Goal: Transaction & Acquisition: Purchase product/service

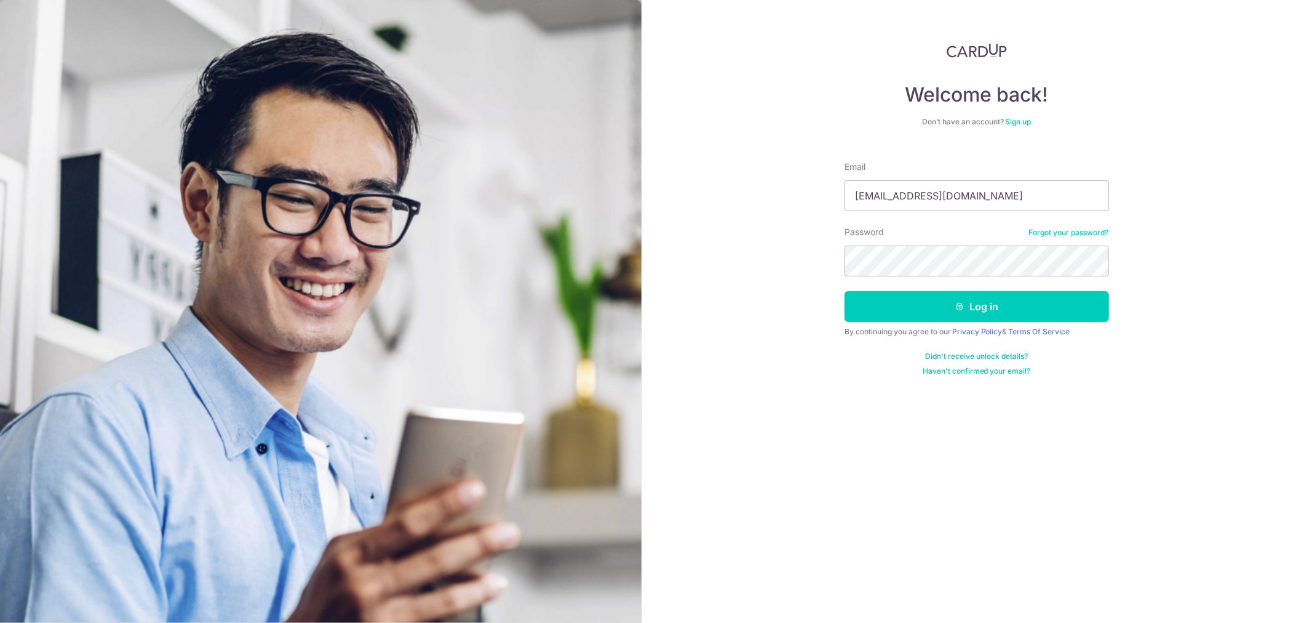
type input "[EMAIL_ADDRESS][DOMAIN_NAME]"
click at [845, 291] on button "Log in" at bounding box center [977, 306] width 265 height 31
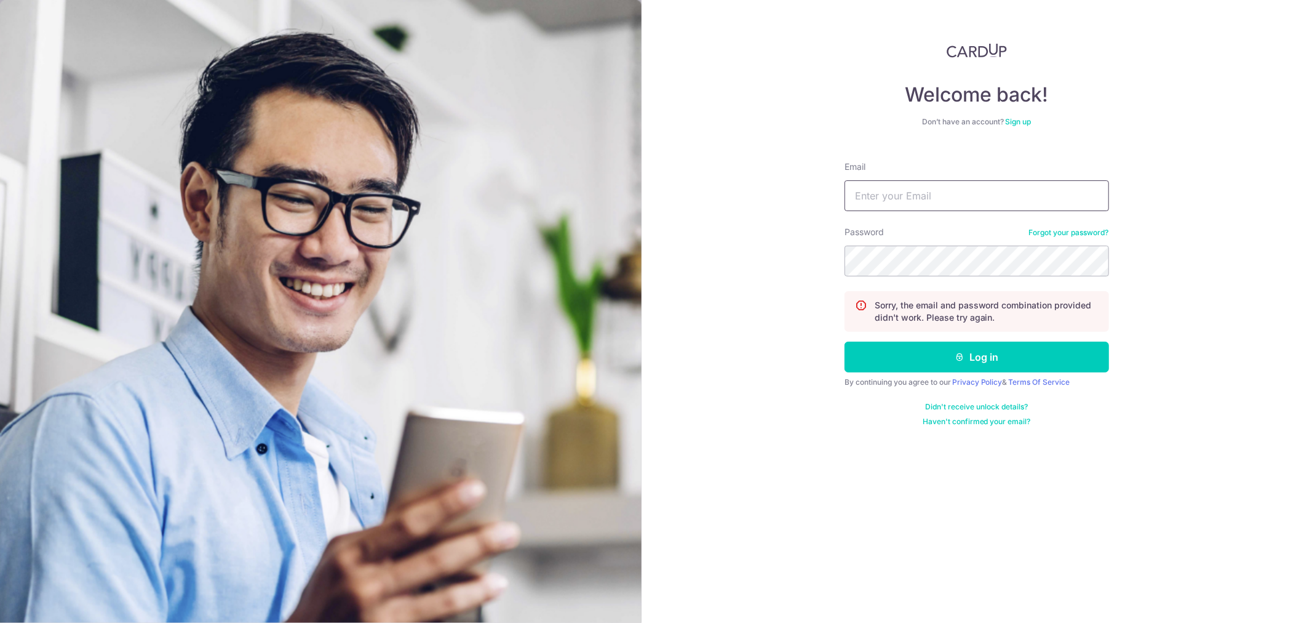
click at [882, 185] on input "Email" at bounding box center [977, 195] width 265 height 31
type input "[EMAIL_ADDRESS][DOMAIN_NAME]"
click at [845, 341] on button "Log in" at bounding box center [977, 356] width 265 height 31
click at [963, 197] on input "Email" at bounding box center [977, 195] width 265 height 31
type input "[EMAIL_ADDRESS][DOMAIN_NAME]"
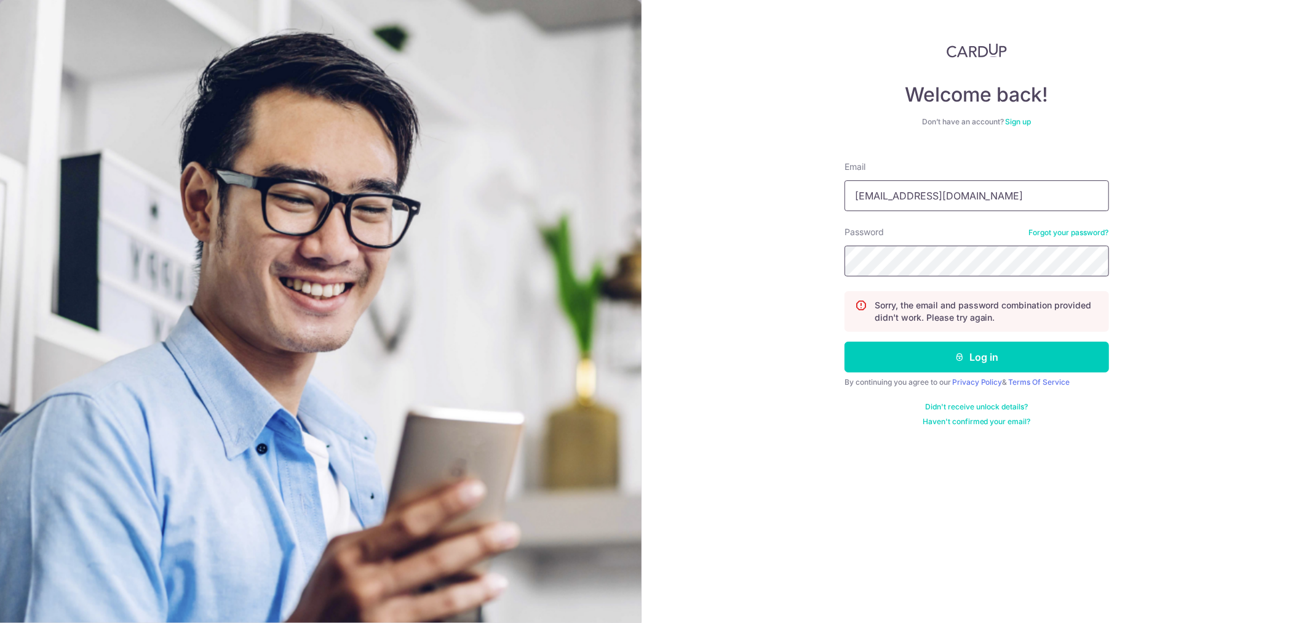
click at [845, 341] on button "Log in" at bounding box center [977, 356] width 265 height 31
click at [912, 310] on p "Sorry, the email and password combination provided didn't work. Please try agai…" at bounding box center [987, 311] width 224 height 25
click at [905, 194] on input "Email" at bounding box center [977, 195] width 265 height 31
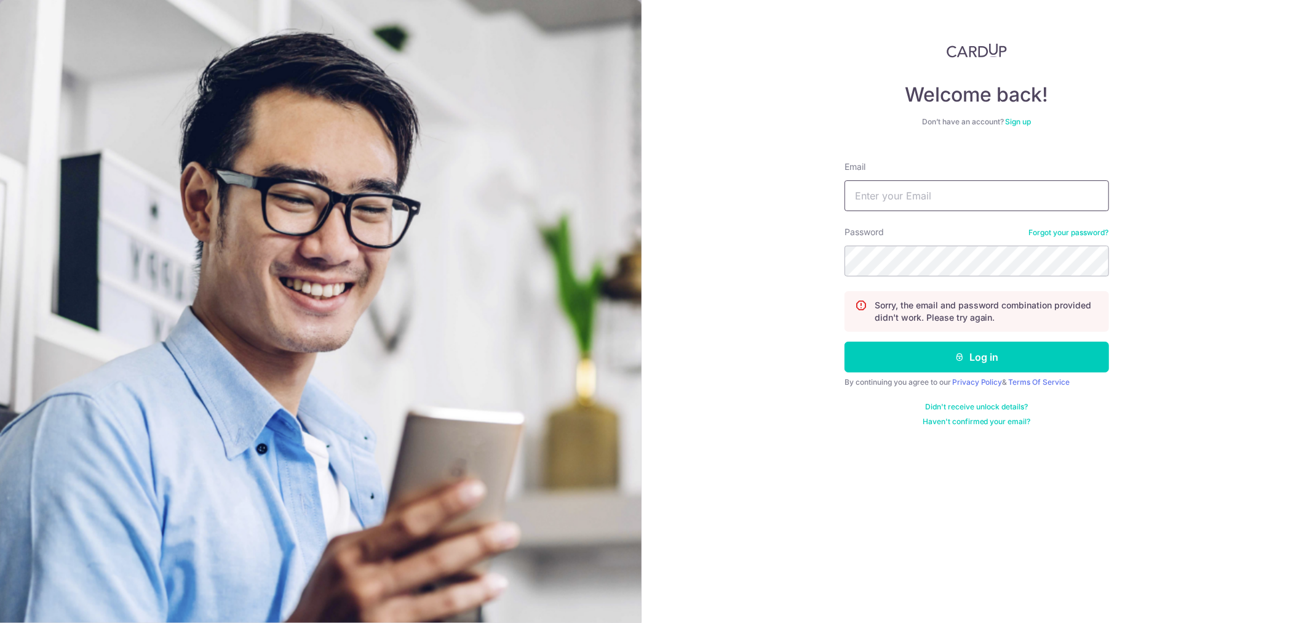
type input "[EMAIL_ADDRESS][DOMAIN_NAME]"
click at [845, 341] on button "Log in" at bounding box center [977, 356] width 265 height 31
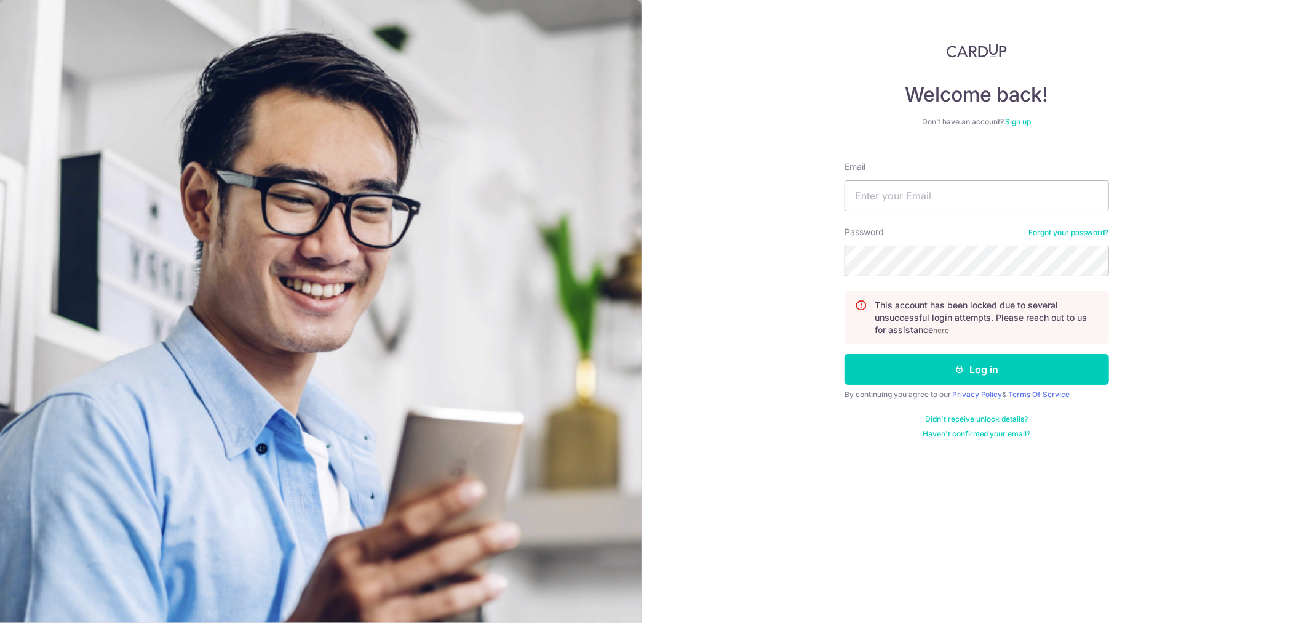
click at [1072, 241] on div "Password Forgot your password?" at bounding box center [977, 251] width 265 height 50
click at [1073, 228] on link "Forgot your password?" at bounding box center [1069, 233] width 80 height 10
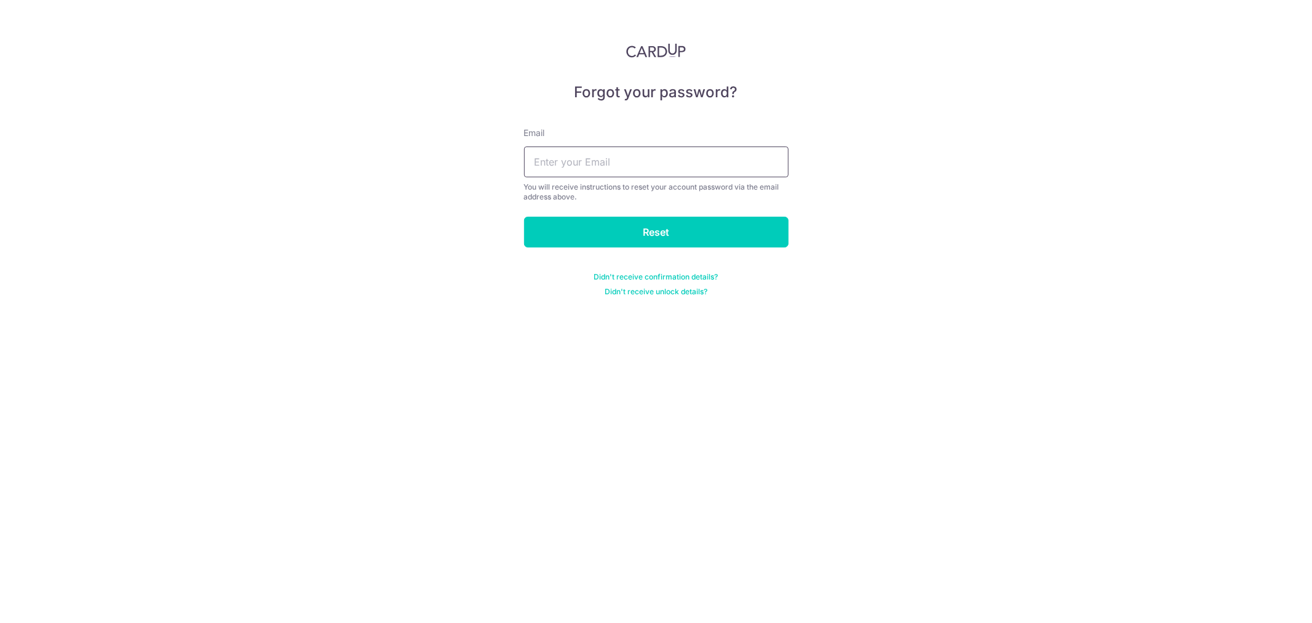
click at [720, 154] on input "text" at bounding box center [656, 161] width 265 height 31
type input "[EMAIL_ADDRESS][DOMAIN_NAME]"
click at [648, 222] on input "Reset" at bounding box center [656, 232] width 265 height 31
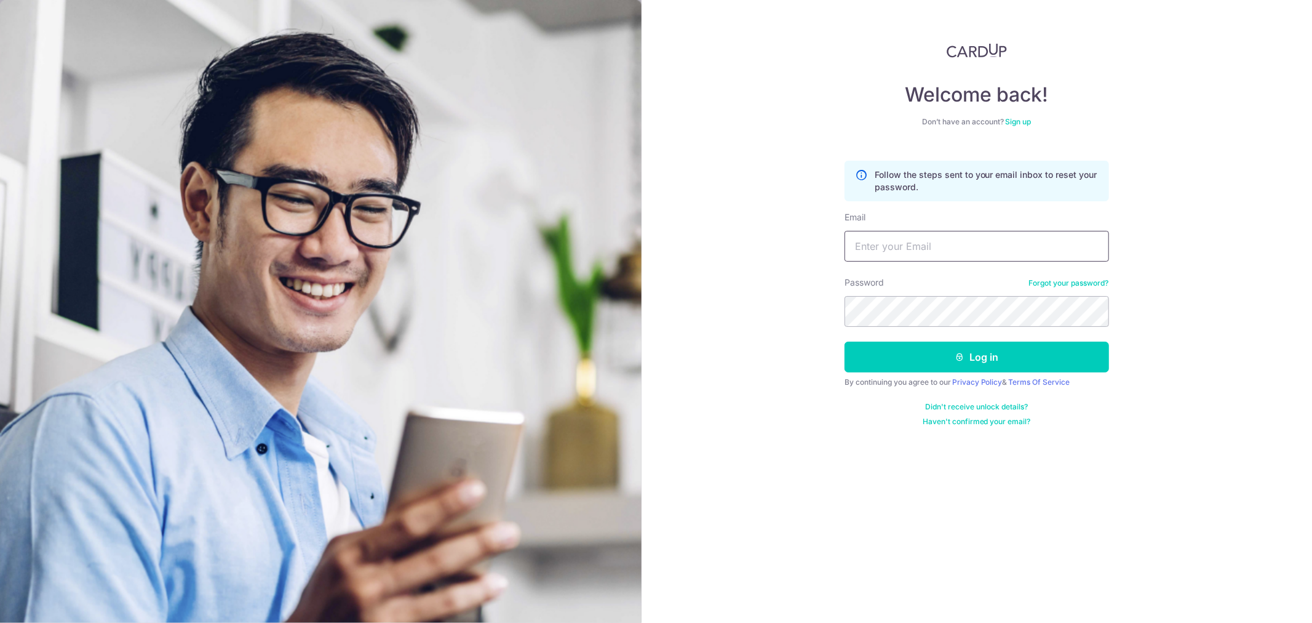
click at [944, 255] on input "Email" at bounding box center [977, 246] width 265 height 31
type input "tan.claudya@gmail.com"
click at [845, 341] on button "Log in" at bounding box center [977, 356] width 265 height 31
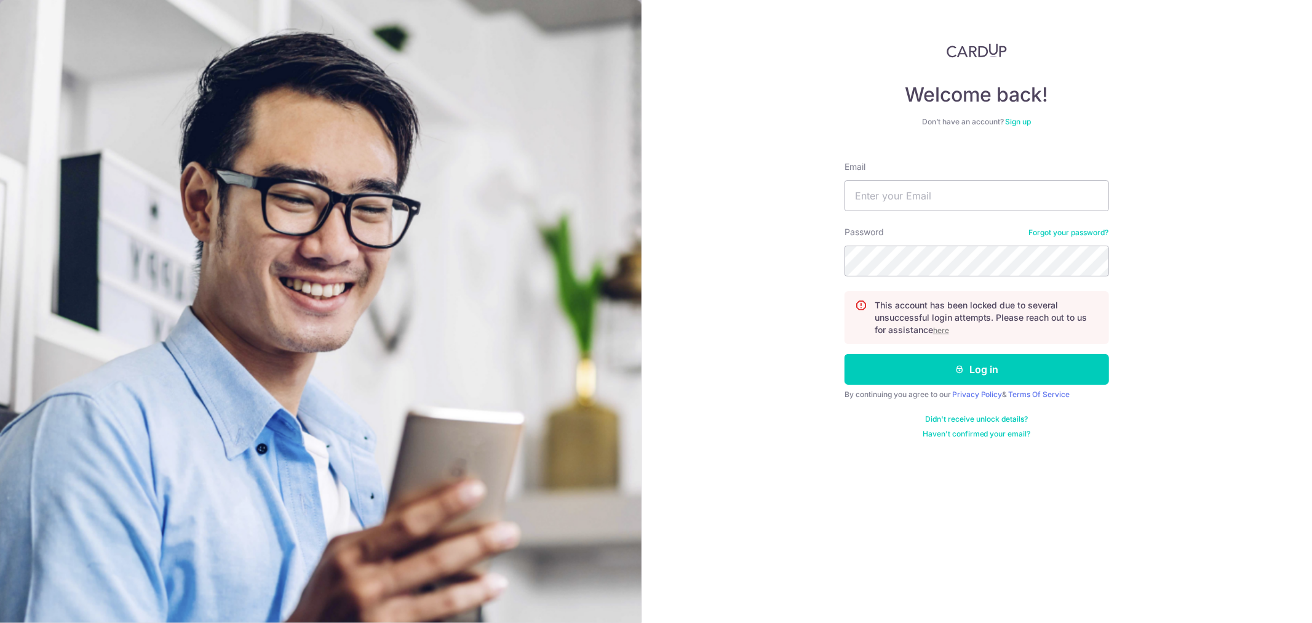
click at [940, 334] on u "here" at bounding box center [941, 329] width 16 height 9
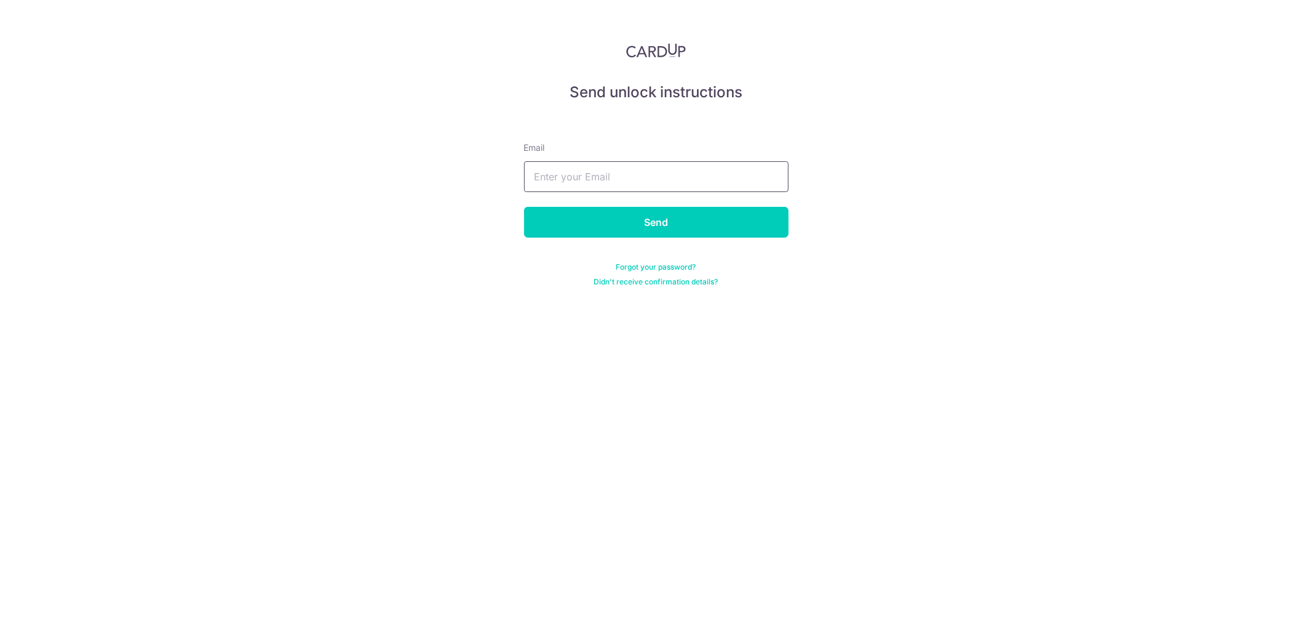
click at [632, 181] on input "text" at bounding box center [656, 176] width 265 height 31
type input "[EMAIL_ADDRESS][DOMAIN_NAME]"
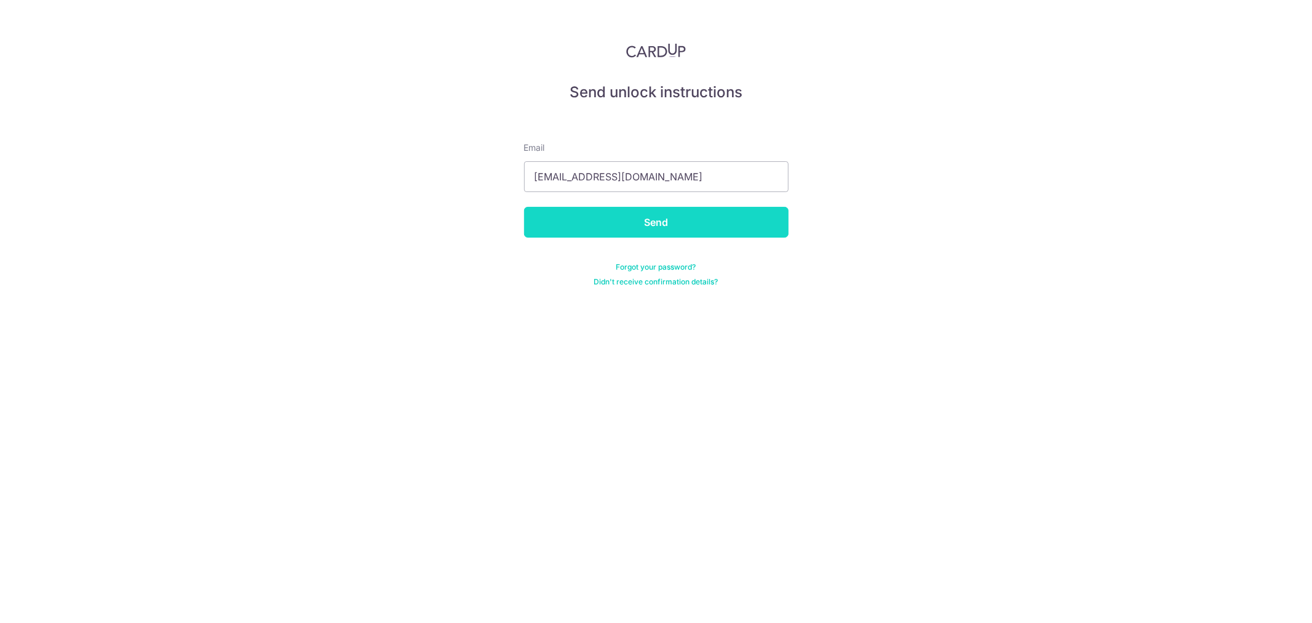
click at [607, 228] on input "Send" at bounding box center [656, 222] width 265 height 31
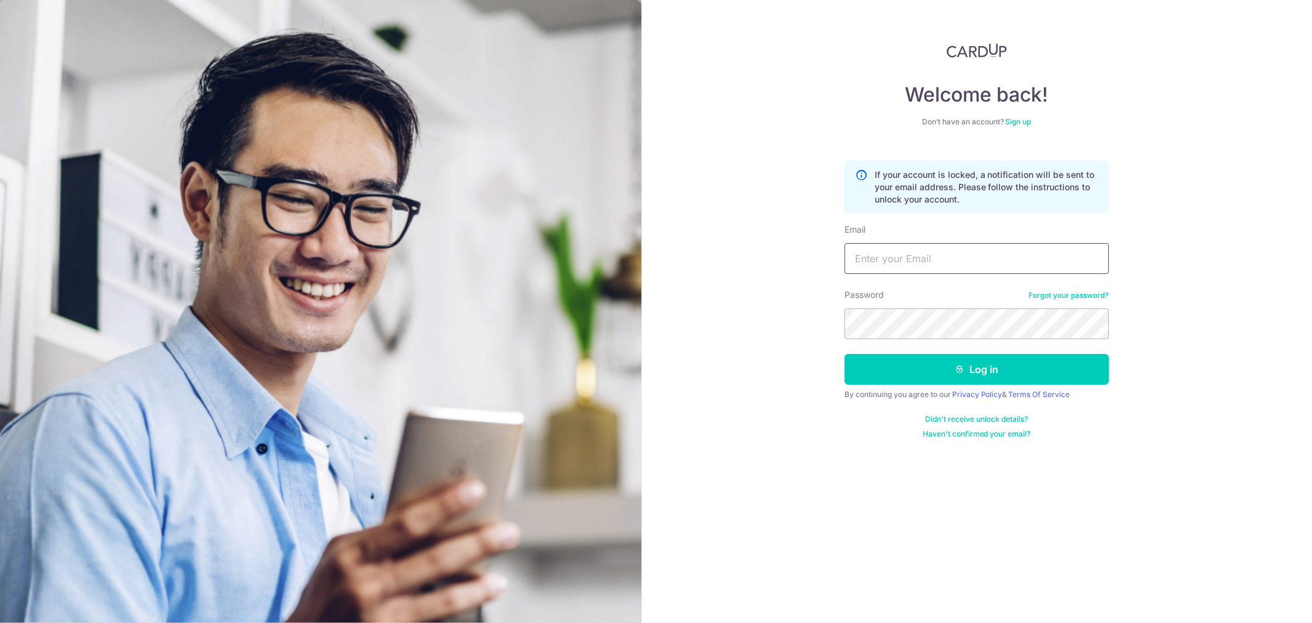
click at [898, 263] on input "Email" at bounding box center [977, 258] width 265 height 31
type input "tan.claudya@gmail.com"
click at [845, 354] on button "Log in" at bounding box center [977, 369] width 265 height 31
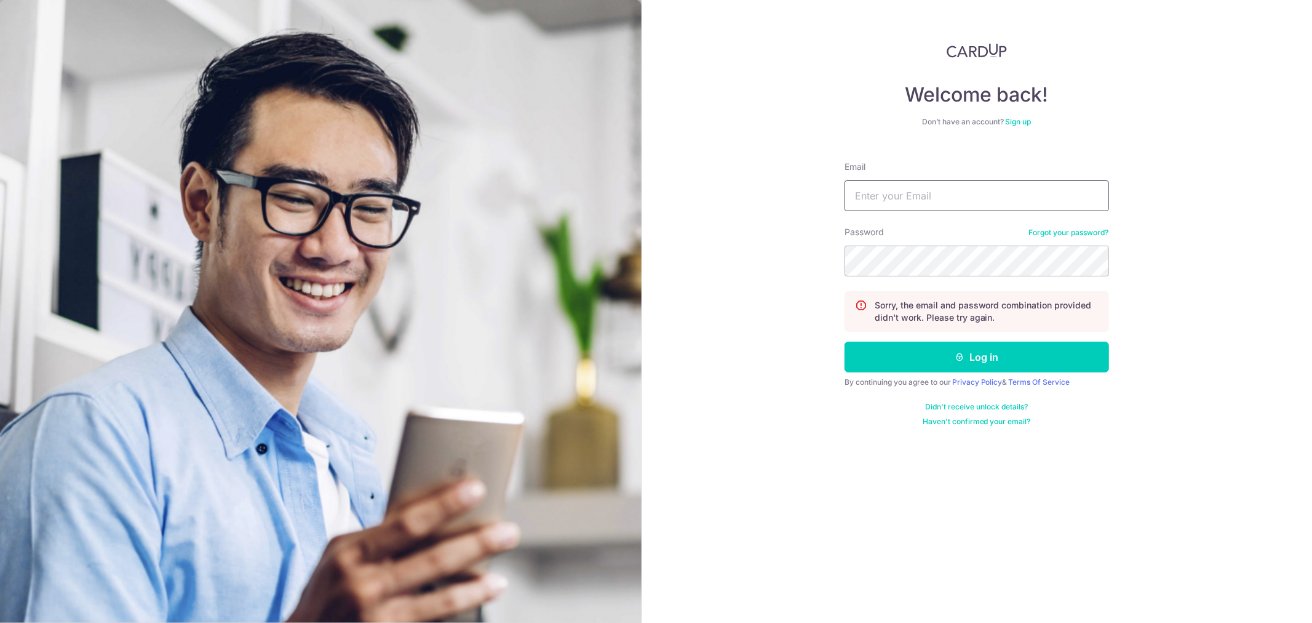
click at [968, 198] on input "Email" at bounding box center [977, 195] width 265 height 31
type input "[EMAIL_ADDRESS][DOMAIN_NAME]"
click at [845, 341] on button "Log in" at bounding box center [977, 356] width 265 height 31
click at [920, 186] on input "Email" at bounding box center [977, 195] width 265 height 31
click at [954, 241] on div "Password Forgot your password?" at bounding box center [977, 251] width 265 height 50
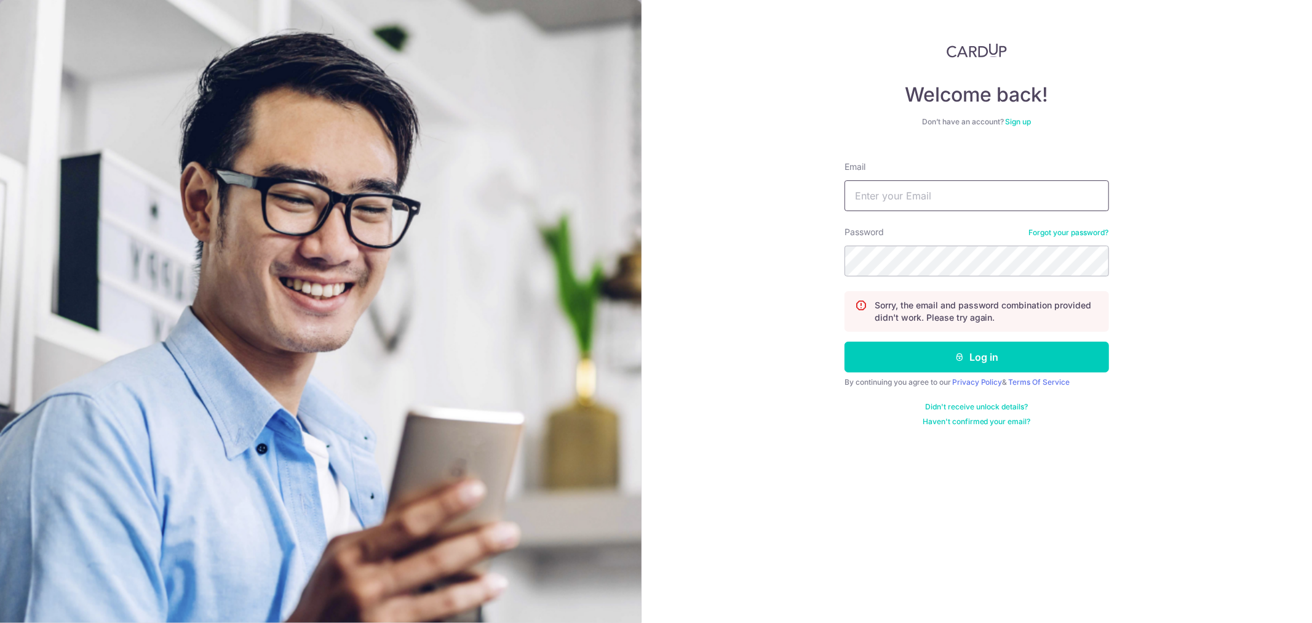
click at [959, 207] on input "Email" at bounding box center [977, 195] width 265 height 31
click at [914, 357] on button "Log in" at bounding box center [977, 356] width 265 height 31
click at [903, 198] on input "Email" at bounding box center [977, 195] width 265 height 31
type input "[EMAIL_ADDRESS][DOMAIN_NAME]"
click at [845, 341] on button "Log in" at bounding box center [977, 356] width 265 height 31
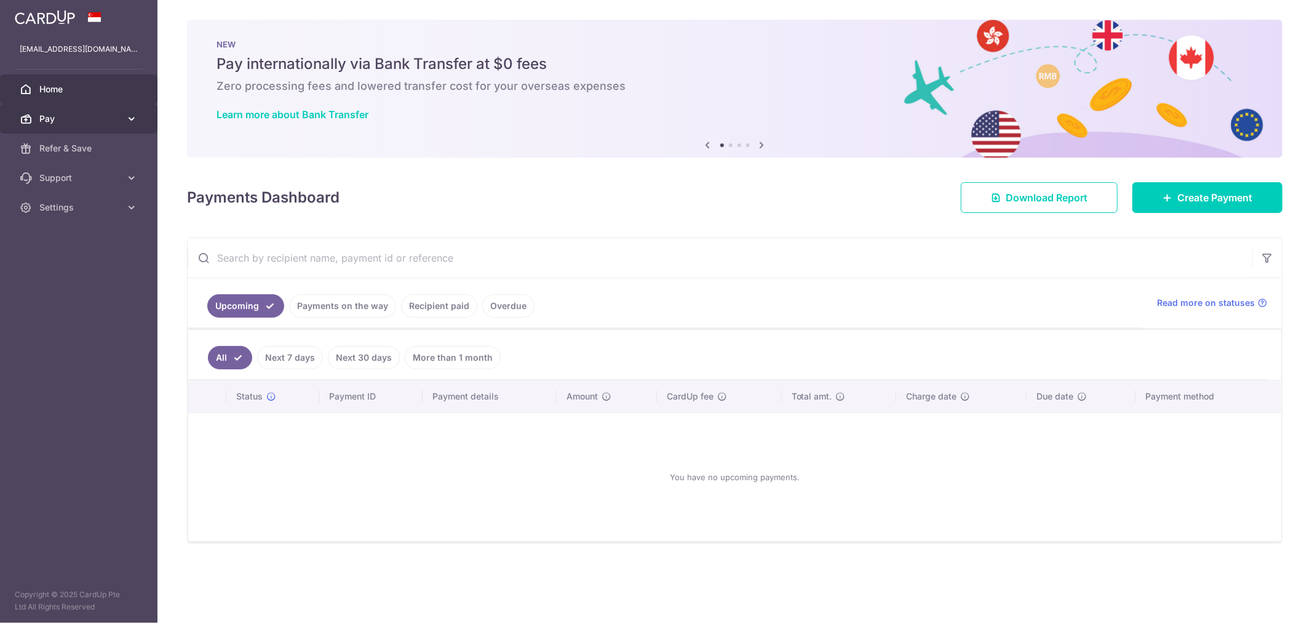
click at [136, 119] on icon at bounding box center [132, 119] width 12 height 12
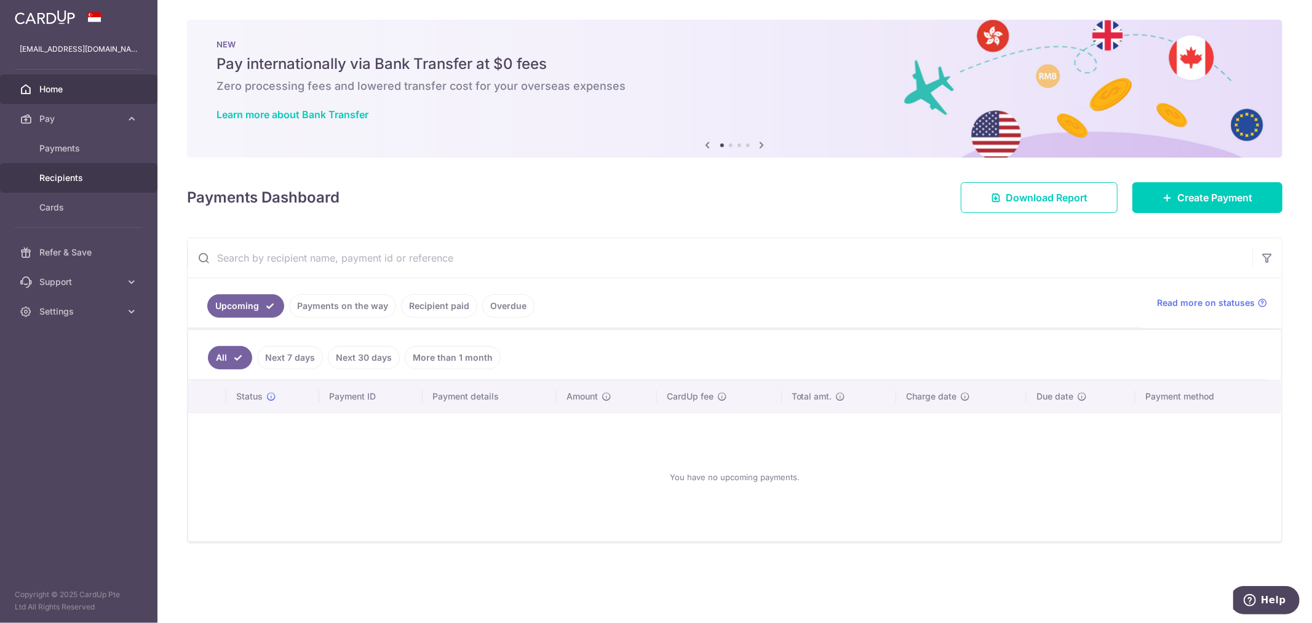
click at [70, 177] on span "Recipients" at bounding box center [79, 178] width 81 height 12
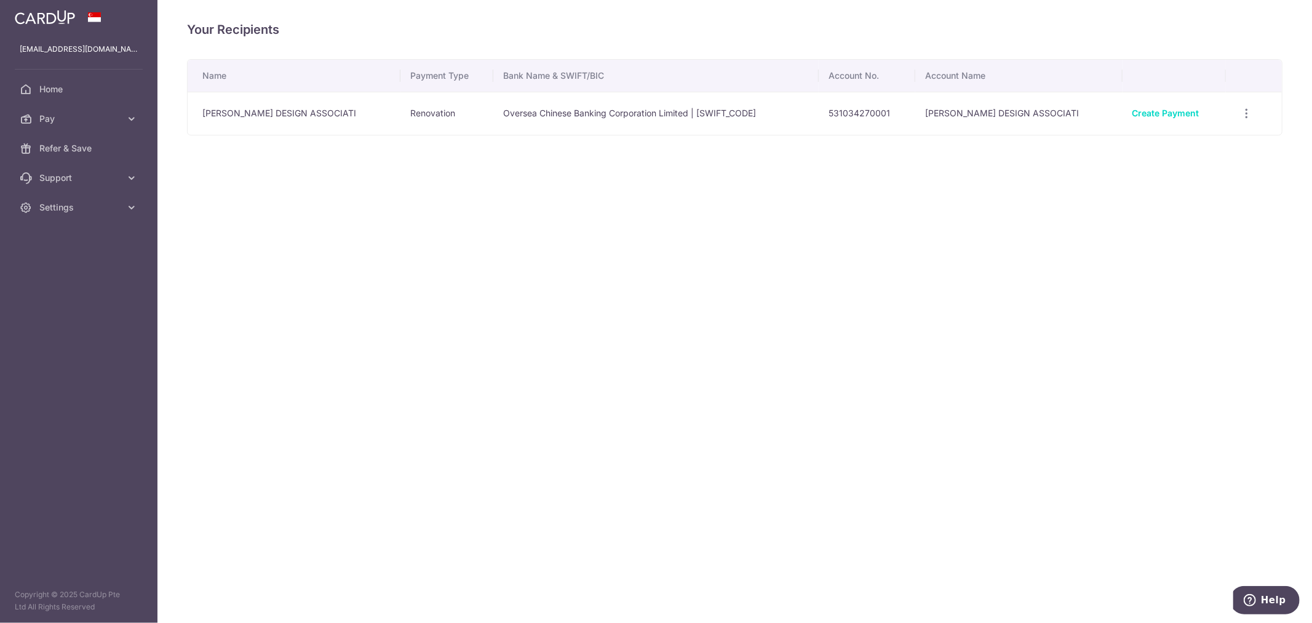
click at [498, 130] on td "Oversea Chinese Banking Corporation Limited | [SWIFT_CODE]" at bounding box center [655, 113] width 325 height 43
click at [493, 111] on td "Oversea Chinese Banking Corporation Limited | [SWIFT_CODE]" at bounding box center [655, 113] width 325 height 43
click at [913, 115] on td "531034270001" at bounding box center [867, 113] width 97 height 43
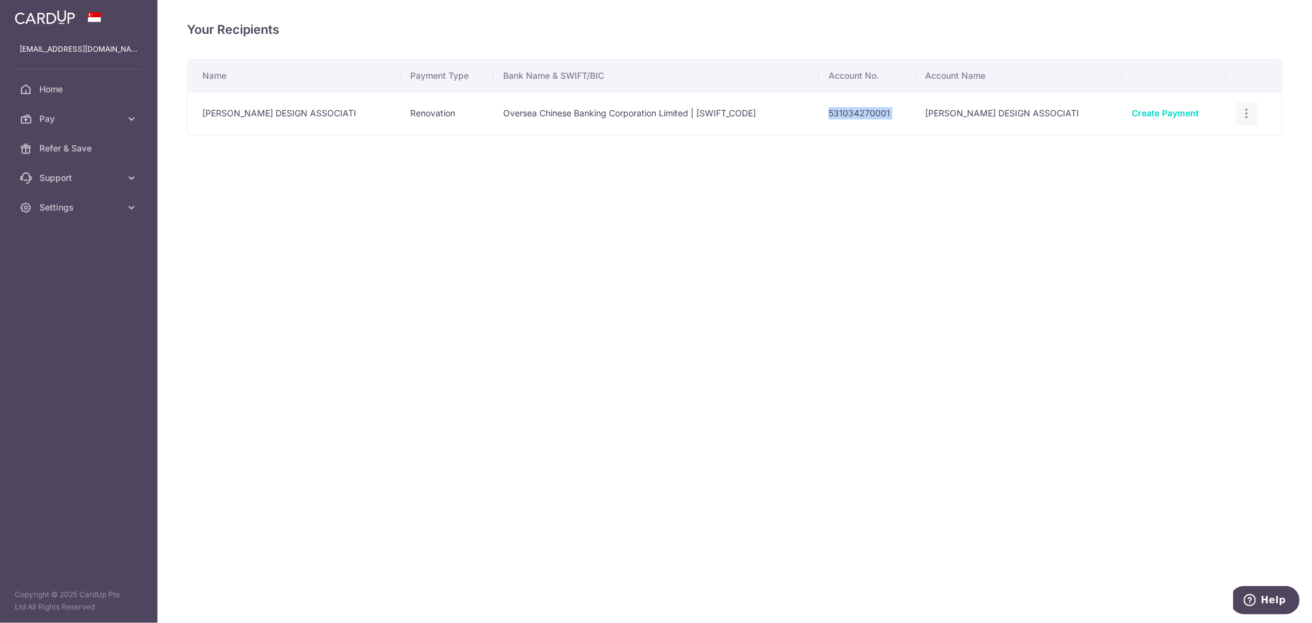
click at [1248, 114] on icon "button" at bounding box center [1247, 113] width 13 height 13
click at [1176, 153] on span "View/Edit" at bounding box center [1206, 147] width 84 height 15
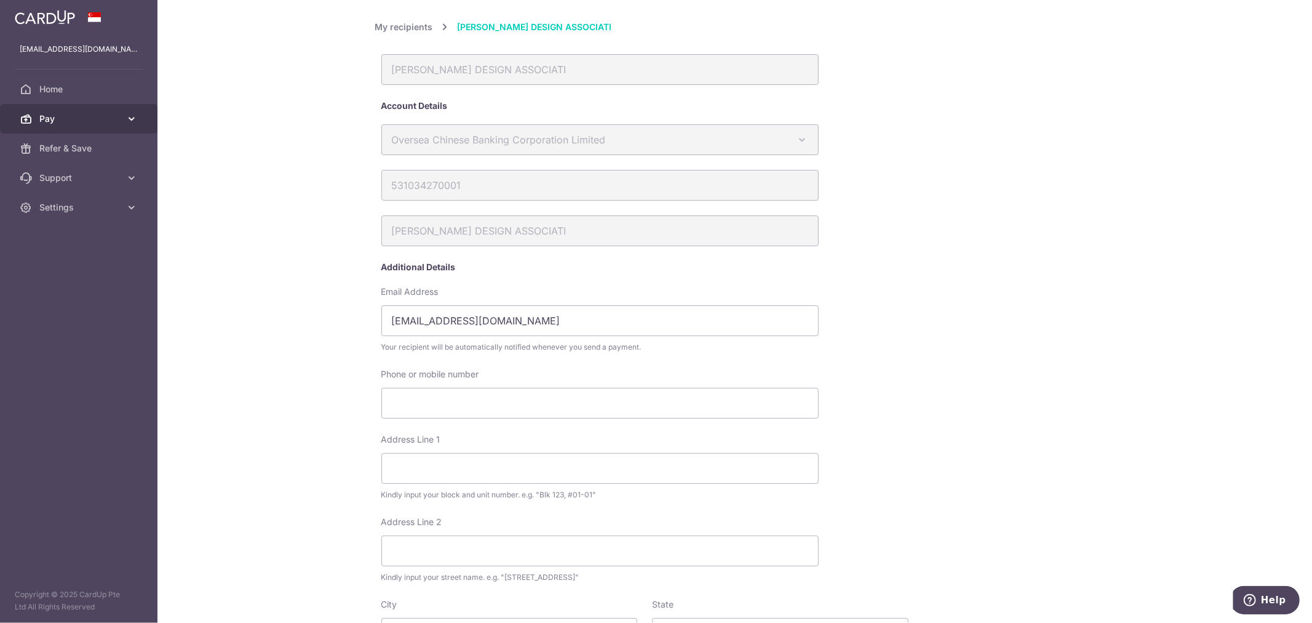
click at [134, 119] on icon at bounding box center [132, 119] width 12 height 12
click at [71, 177] on span "Recipients" at bounding box center [79, 178] width 81 height 12
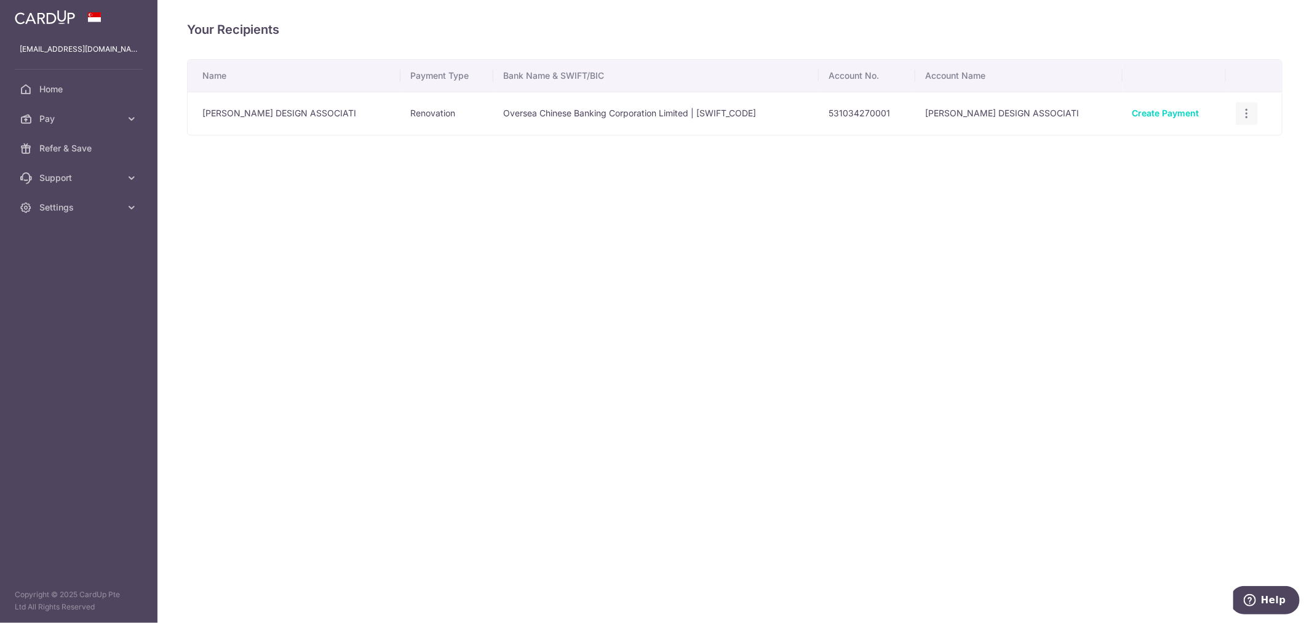
click at [1244, 114] on icon "button" at bounding box center [1247, 113] width 13 height 13
click at [938, 358] on div "Your Recipients Name Payment Type Bank Name & SWIFT/BIC Account No. Account Nam…" at bounding box center [735, 311] width 1155 height 623
click at [68, 119] on span "Pay" at bounding box center [79, 119] width 81 height 12
click at [60, 143] on span "Payments" at bounding box center [79, 148] width 81 height 12
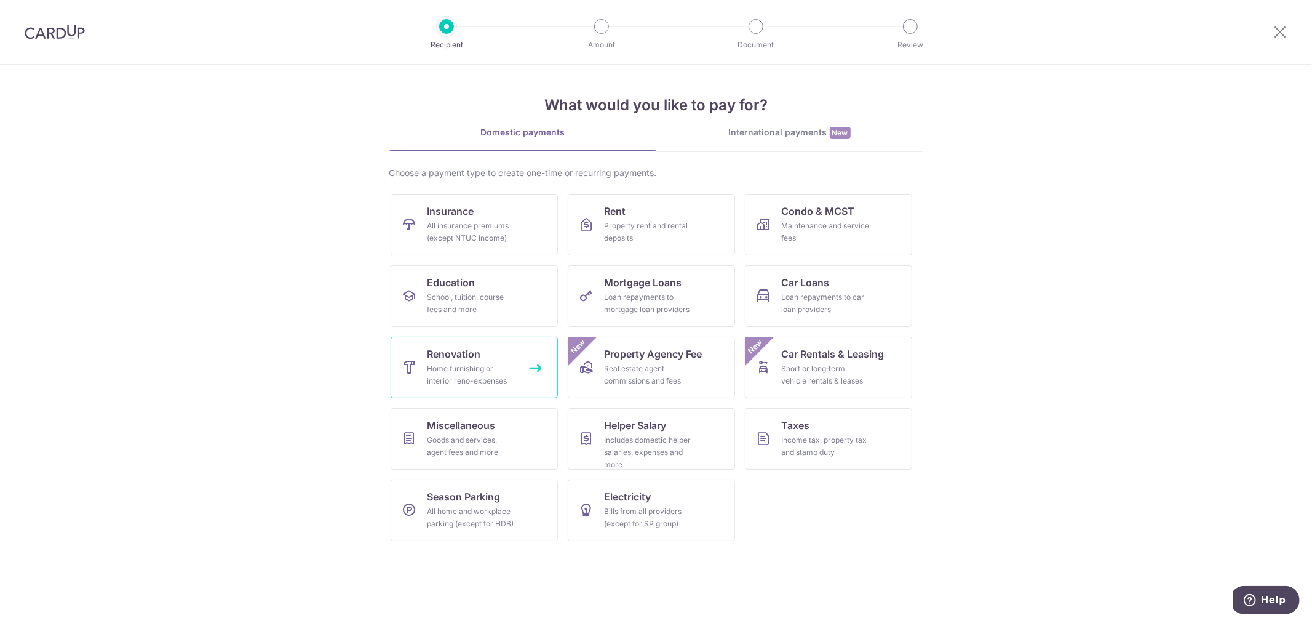
click at [455, 380] on div "Home furnishing or interior reno-expenses" at bounding box center [472, 374] width 89 height 25
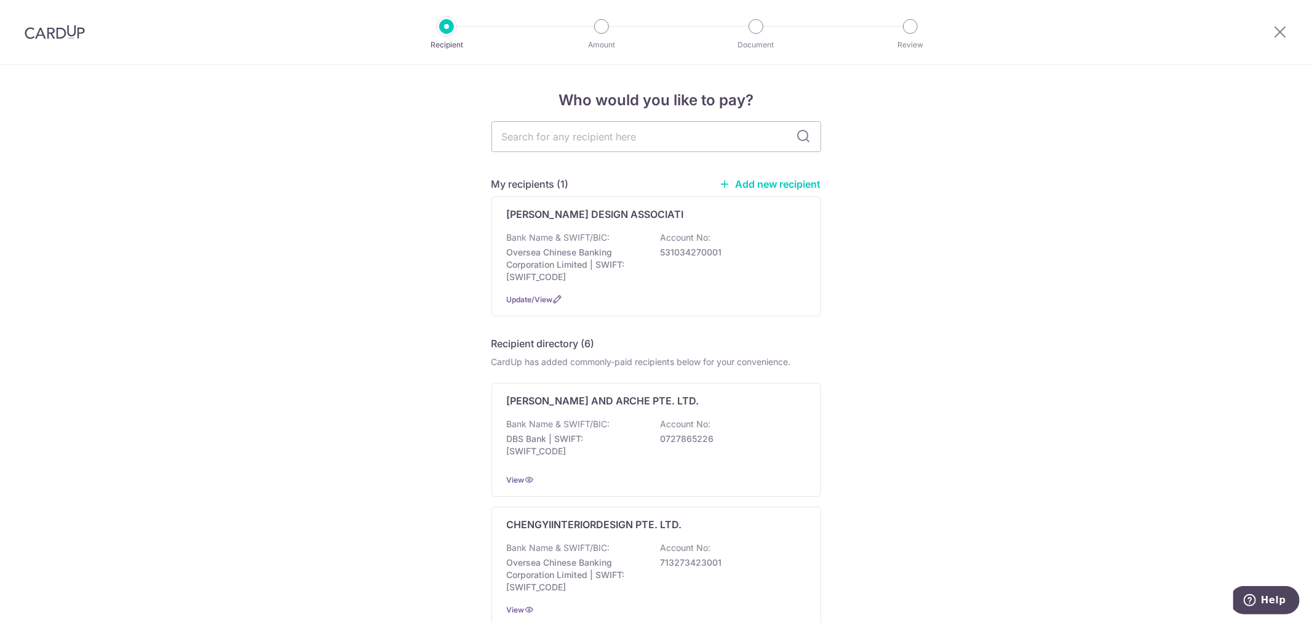
click at [781, 178] on link "Add new recipient" at bounding box center [771, 184] width 102 height 12
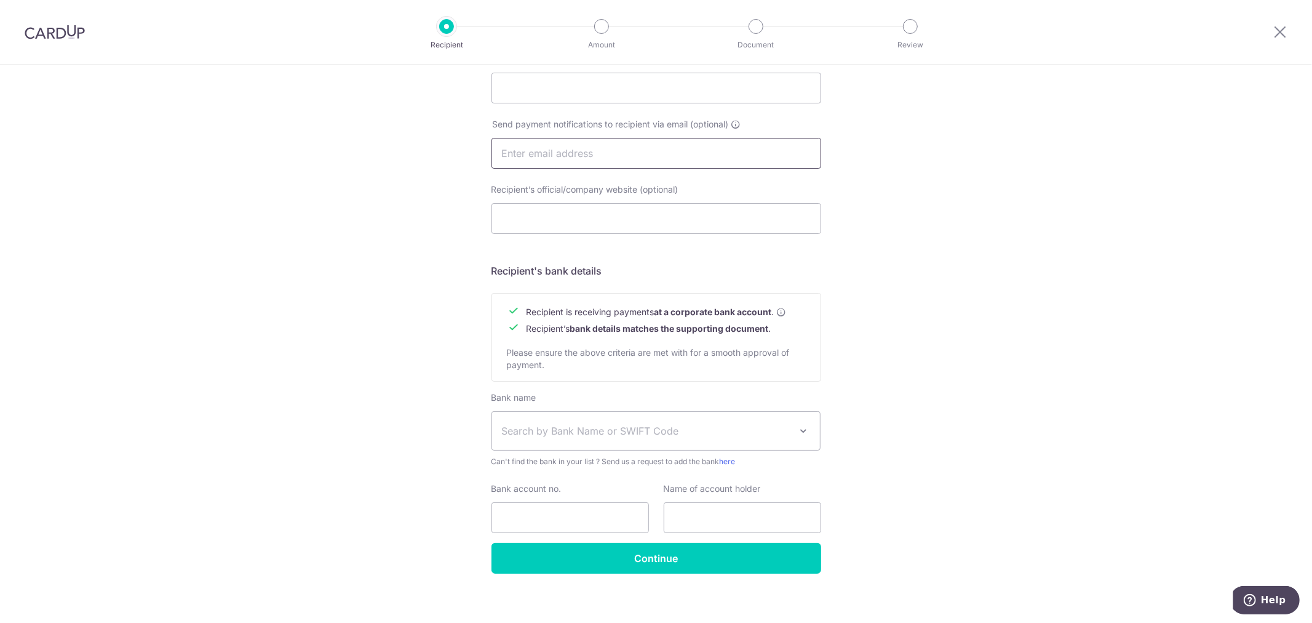
scroll to position [367, 0]
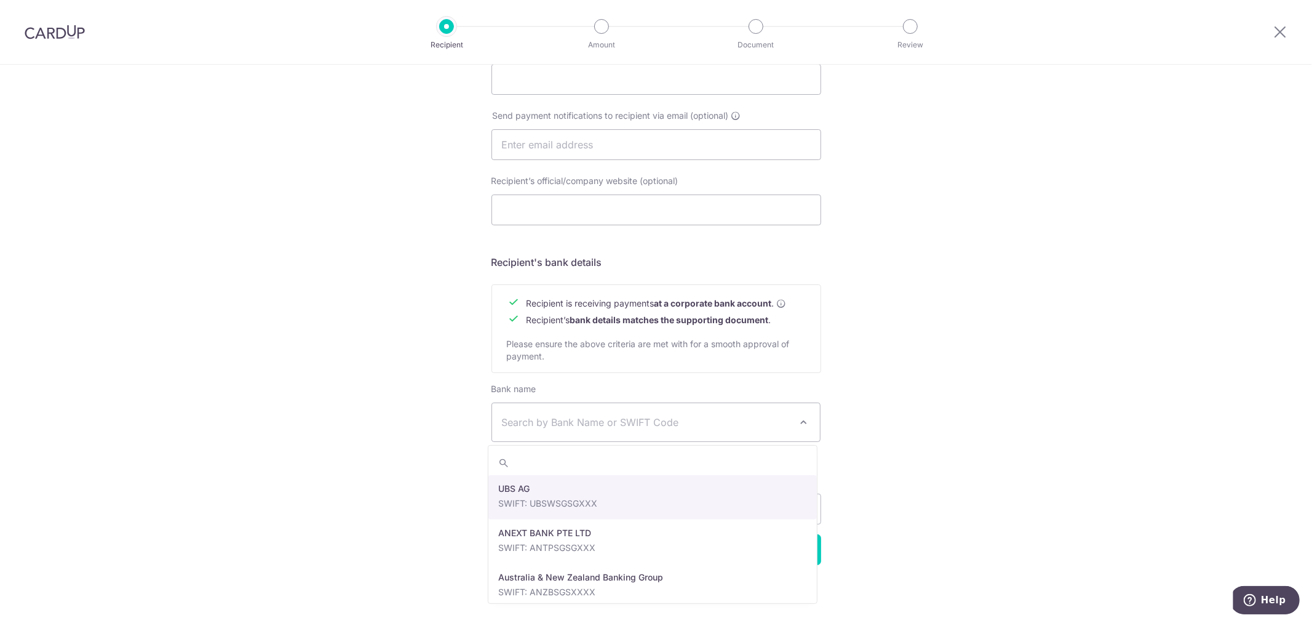
click at [637, 413] on span "Search by Bank Name or SWIFT Code" at bounding box center [656, 422] width 329 height 38
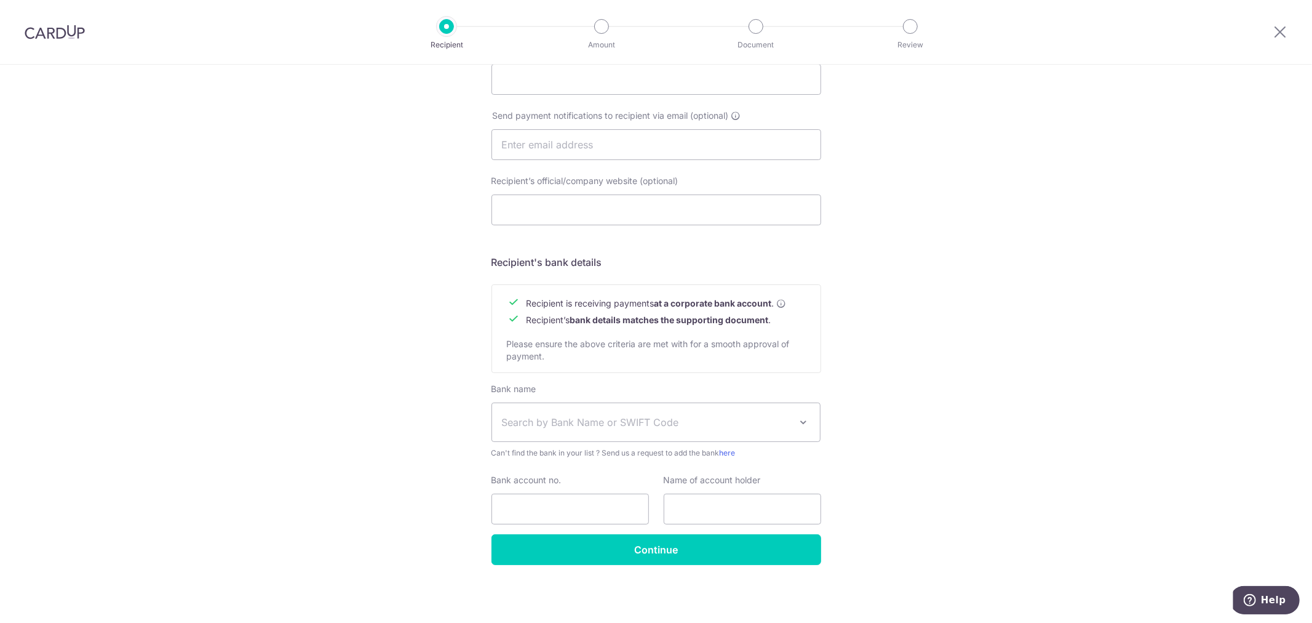
click at [638, 413] on span "Search by Bank Name or SWIFT Code" at bounding box center [656, 422] width 329 height 38
click at [653, 315] on b "bank details matches the supporting document" at bounding box center [669, 319] width 199 height 10
click at [653, 339] on span "Please ensure the above criteria are met with for a smooth approval of payment." at bounding box center [648, 349] width 283 height 23
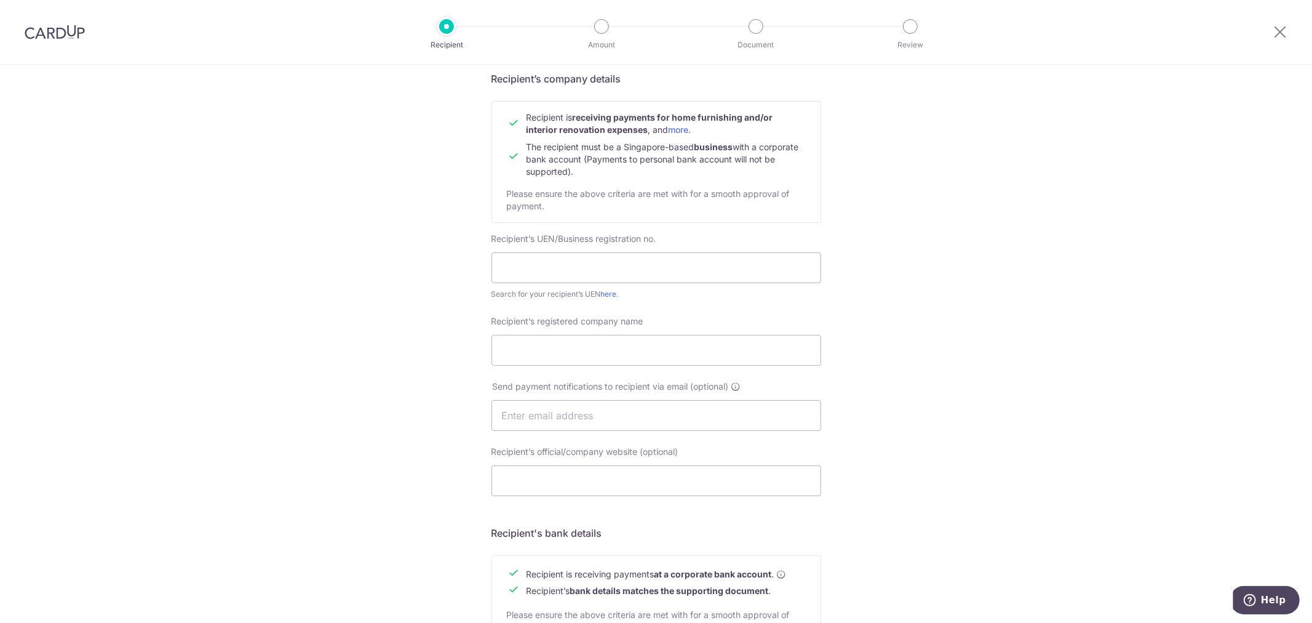
scroll to position [26, 0]
